Goal: Find specific page/section: Find specific page/section

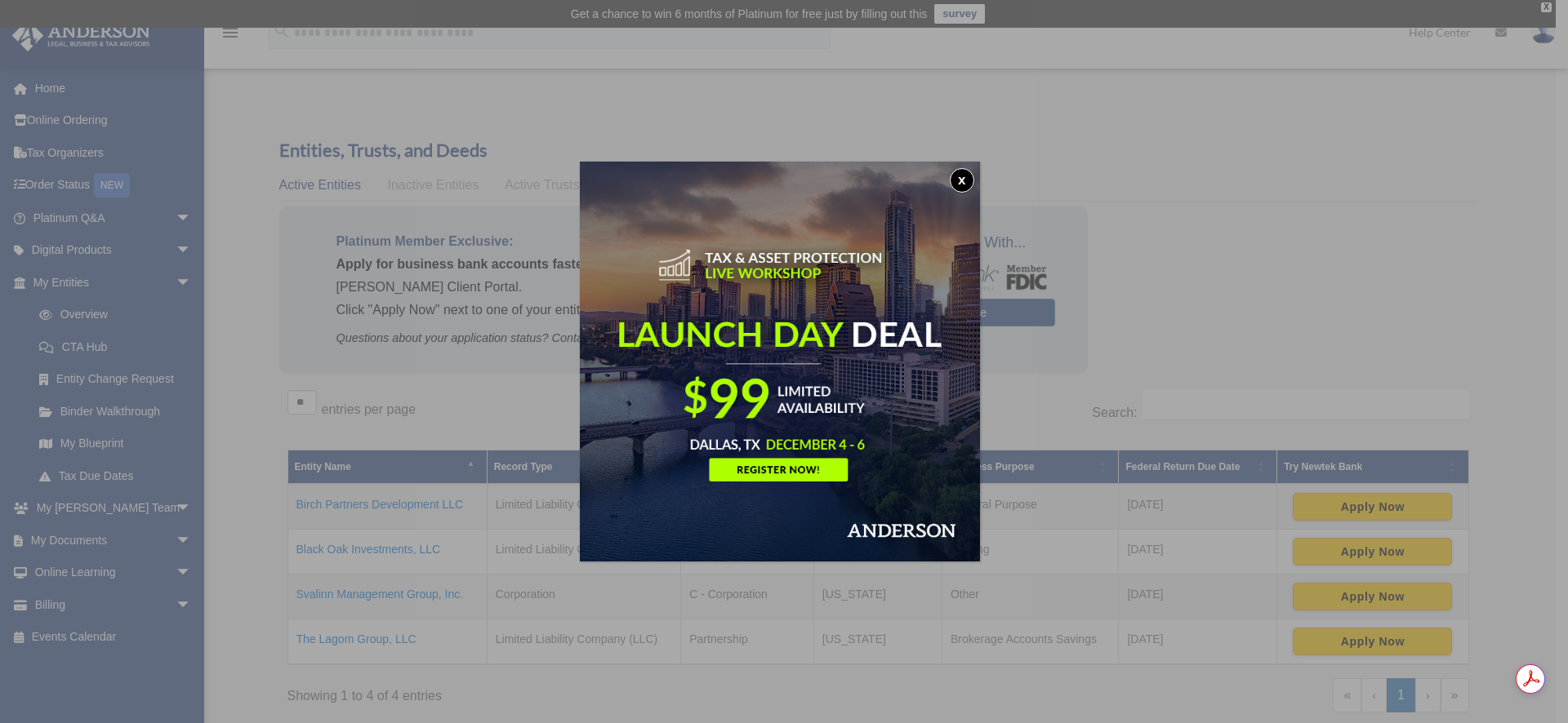
click at [960, 184] on button "x" at bounding box center [962, 180] width 25 height 25
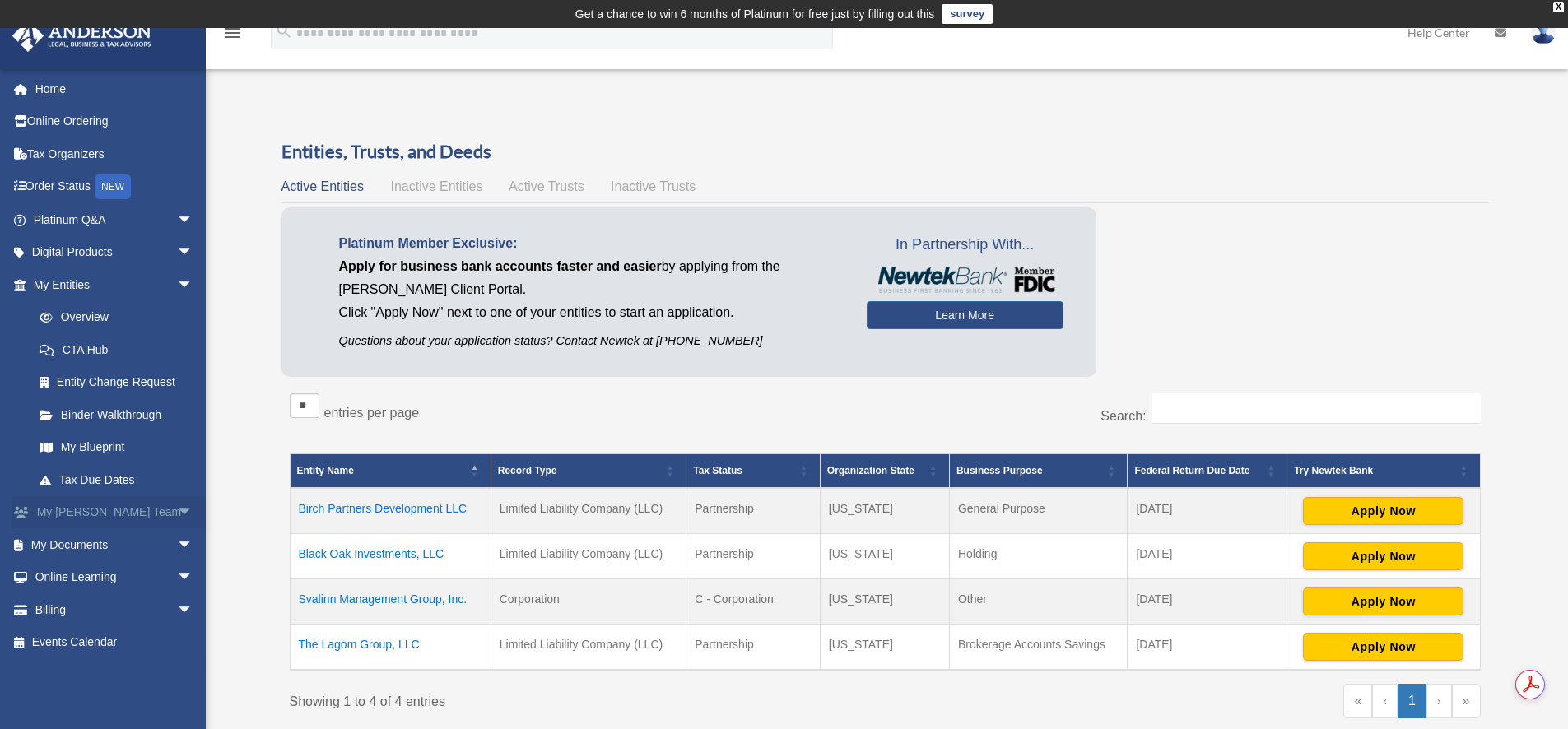
click at [70, 513] on link "My Anderson Team arrow_drop_down" at bounding box center [114, 512] width 206 height 33
click at [99, 449] on link "My Blueprint" at bounding box center [121, 447] width 195 height 33
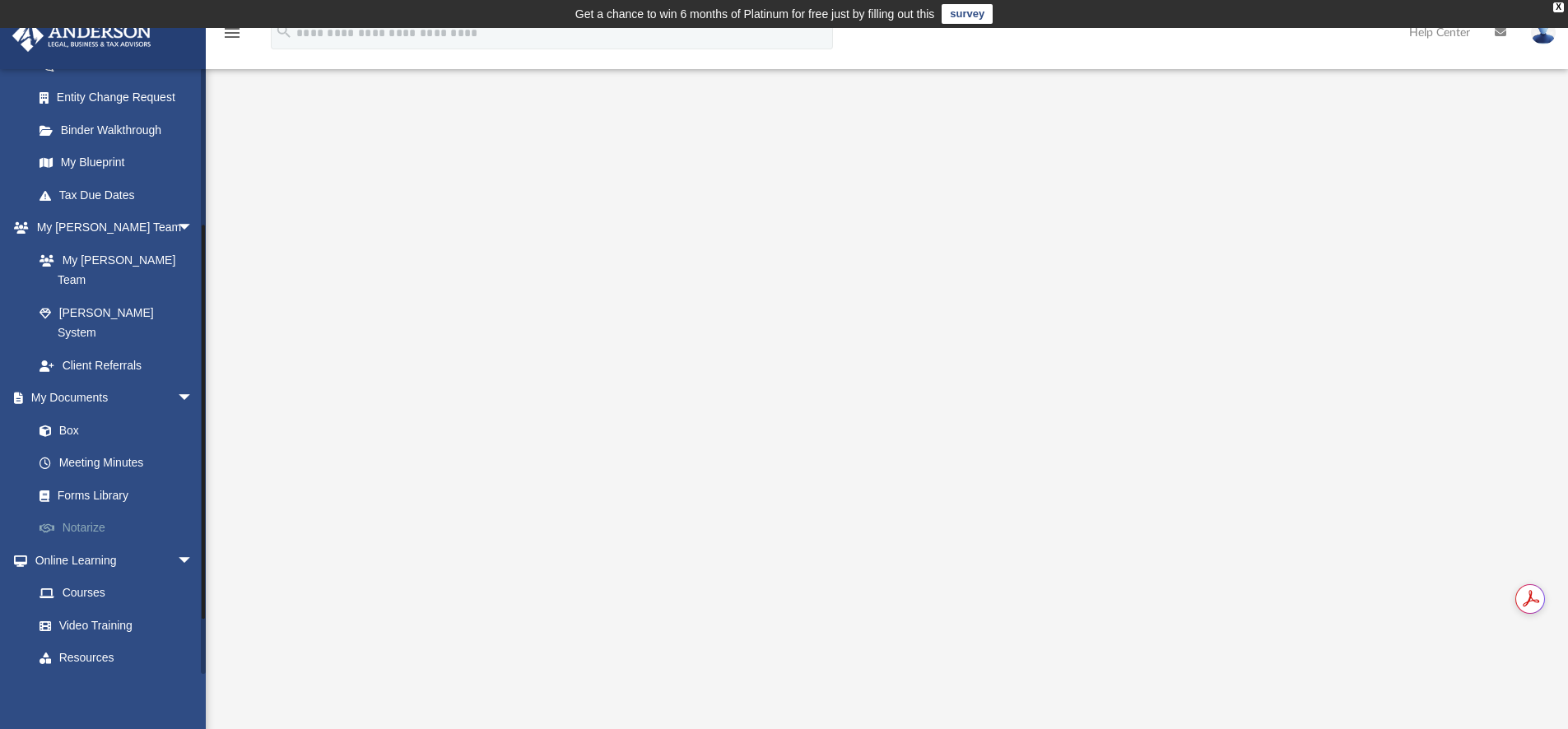
scroll to position [286, 0]
click at [109, 445] on link "Meeting Minutes" at bounding box center [121, 461] width 195 height 33
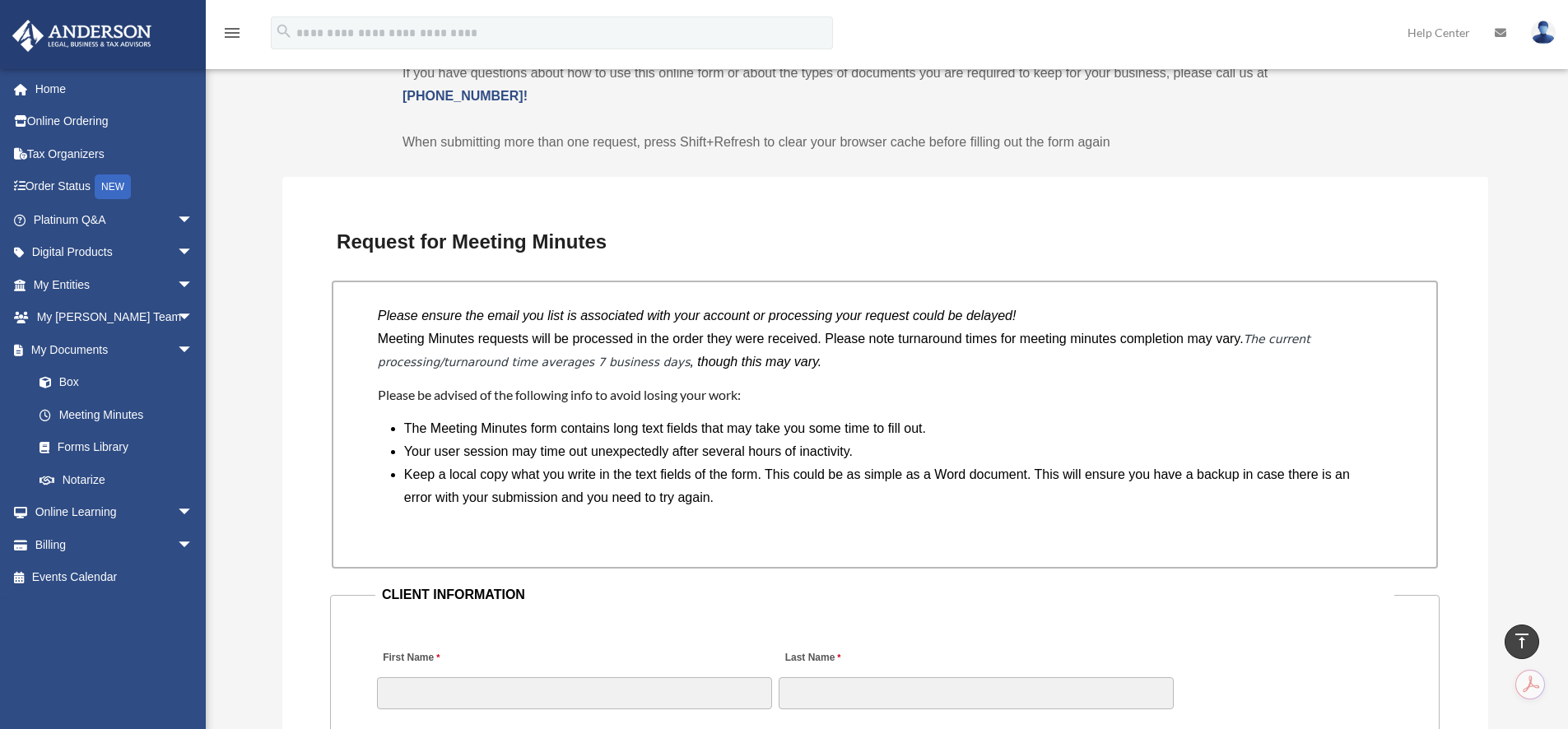
scroll to position [1160, 0]
click at [86, 284] on link "My Entities arrow_drop_down" at bounding box center [114, 285] width 206 height 33
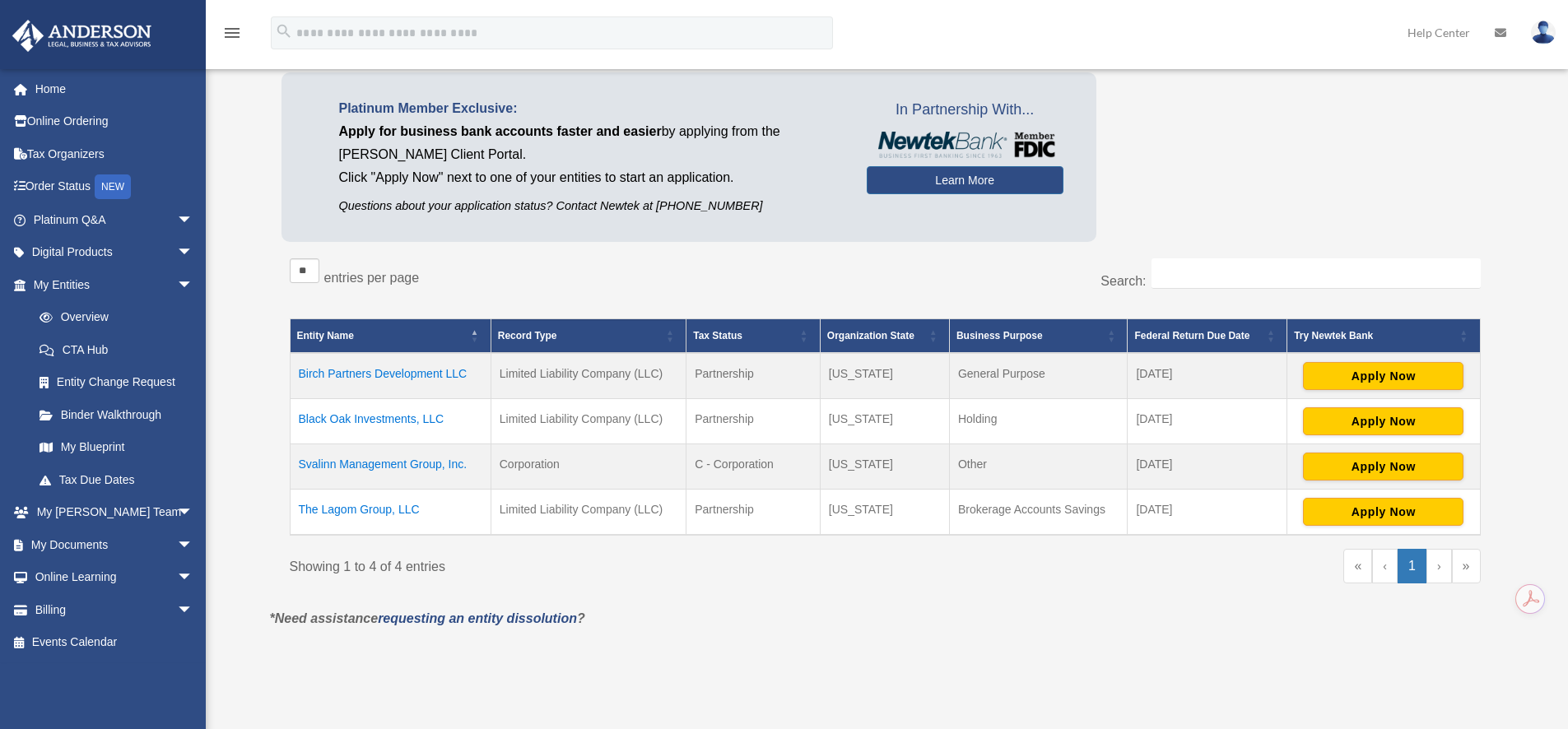
scroll to position [142, 0]
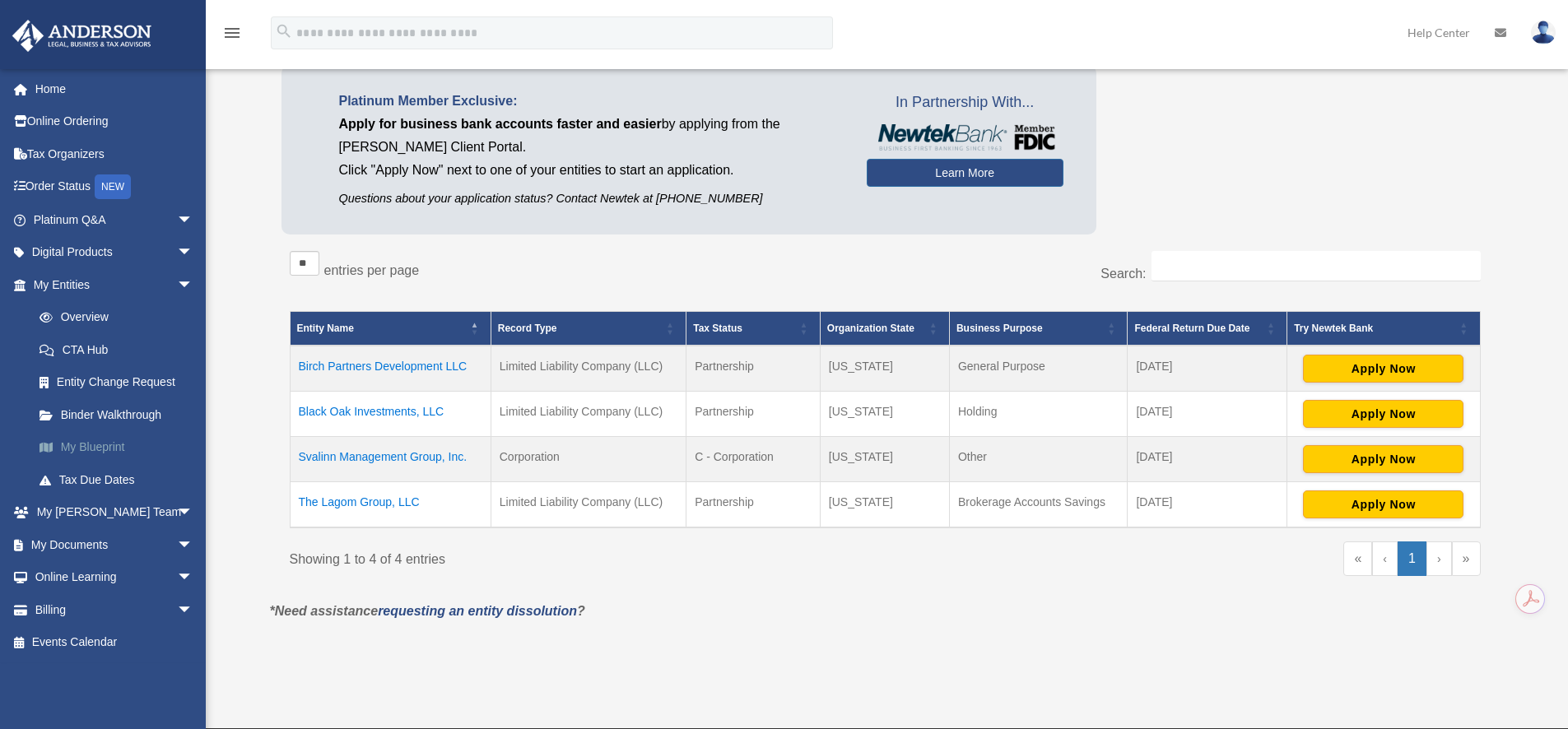
click at [104, 452] on link "My Blueprint" at bounding box center [121, 447] width 195 height 33
